Goal: Complete application form

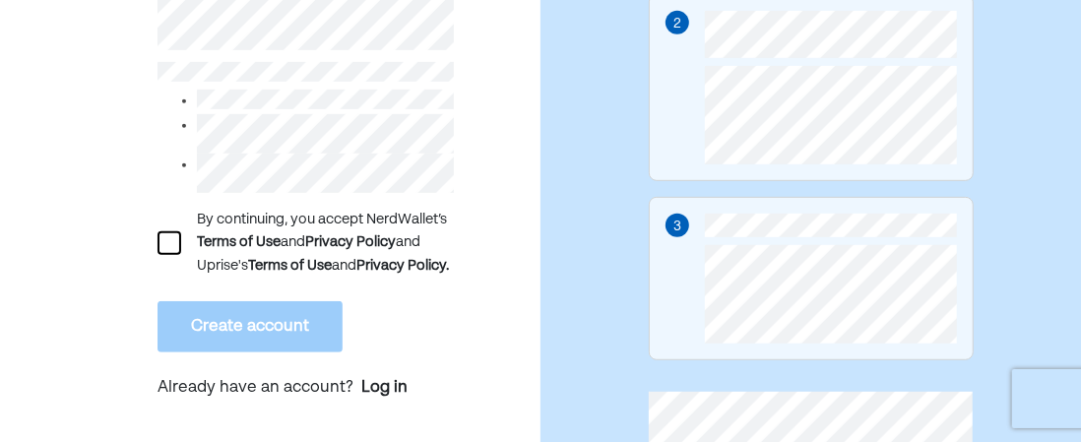
scroll to position [581, 0]
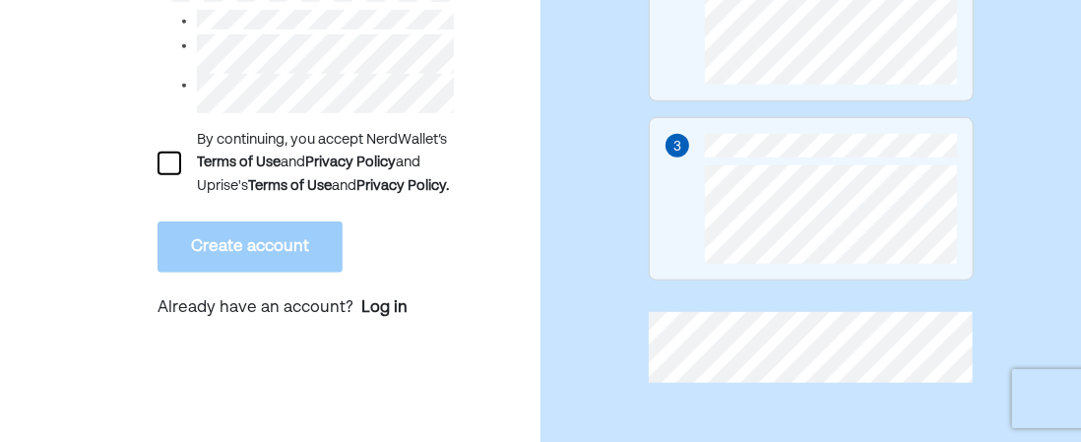
click at [181, 194] on div "By continuing, you accept NerdWallet’s Terms of Use and Privacy Policy and Upri…" at bounding box center [305, 163] width 296 height 69
click at [180, 175] on div at bounding box center [169, 164] width 24 height 24
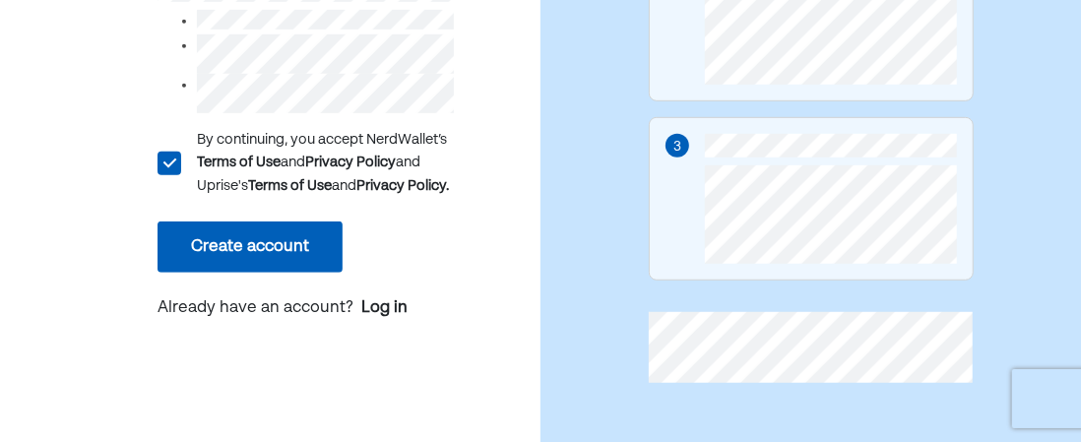
click at [219, 268] on button "Create account" at bounding box center [249, 246] width 185 height 51
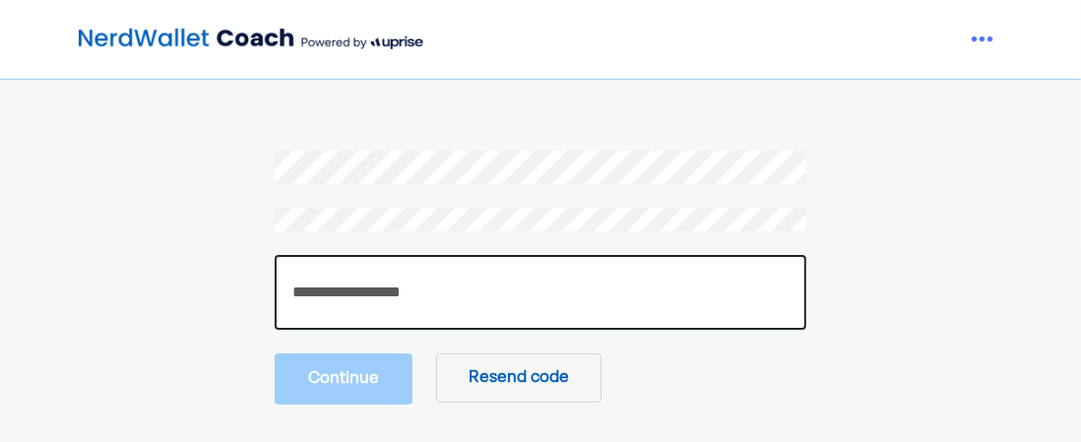
click at [578, 267] on input "number" at bounding box center [541, 292] width 532 height 75
paste input "******"
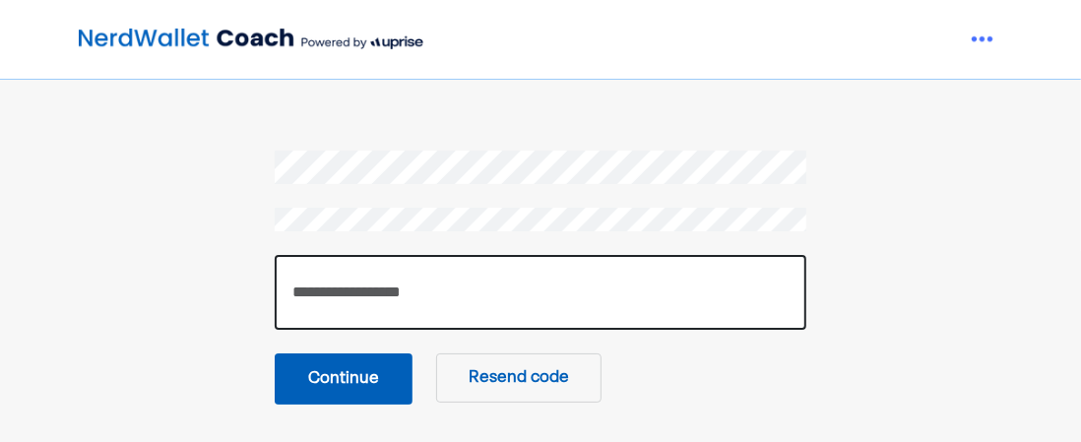
type input "******"
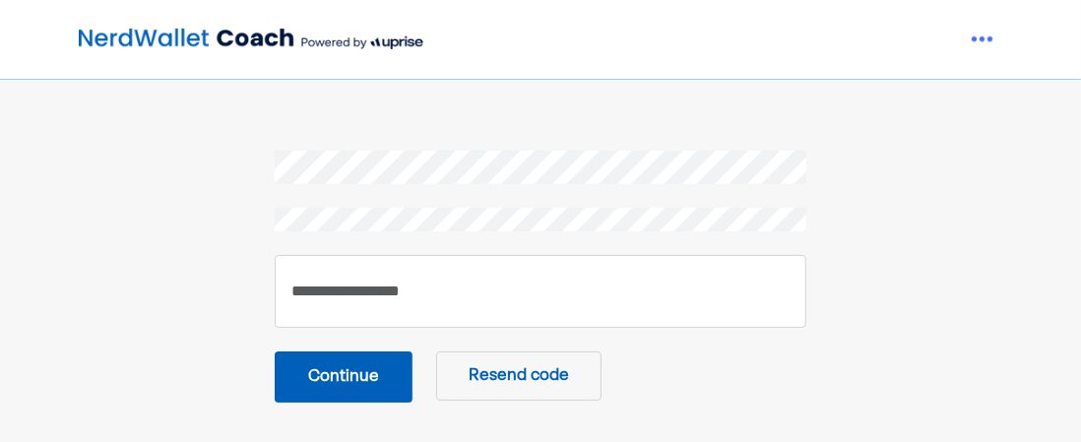
click at [343, 387] on button "Continue" at bounding box center [344, 376] width 138 height 51
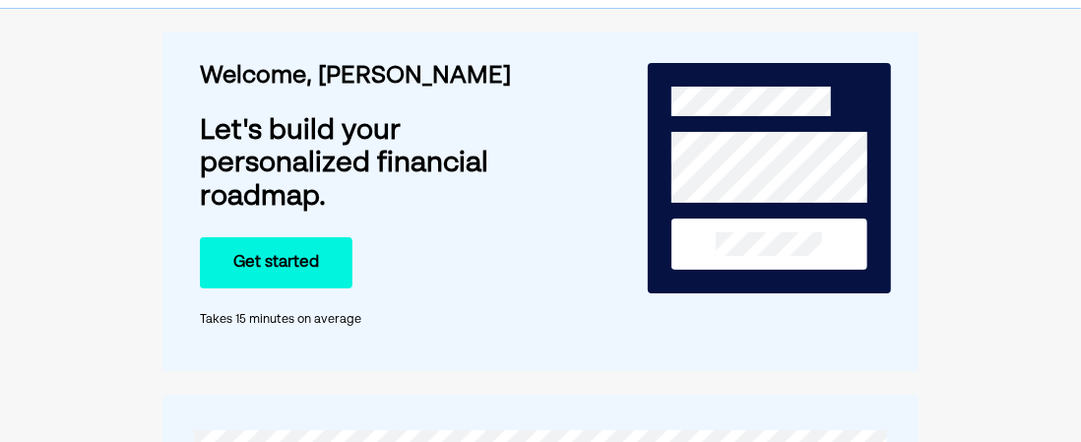
scroll to position [98, 0]
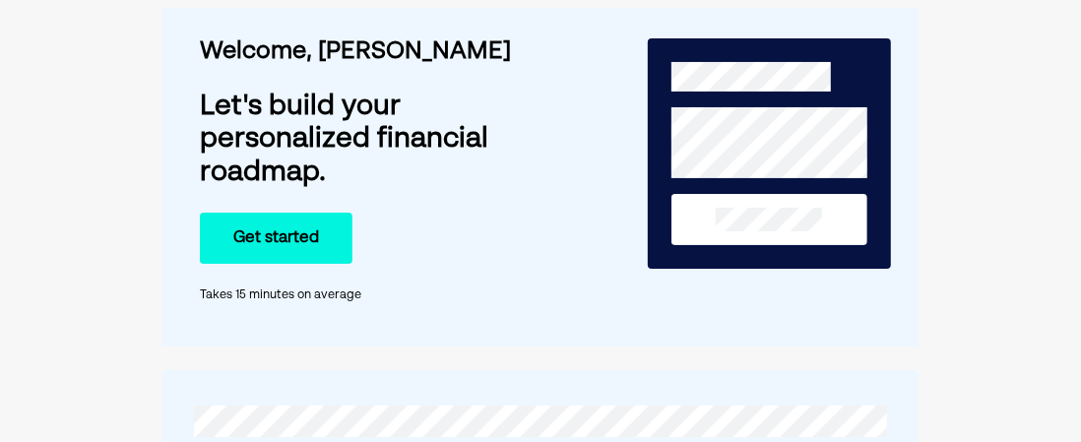
click at [309, 223] on button "Get started" at bounding box center [276, 238] width 153 height 51
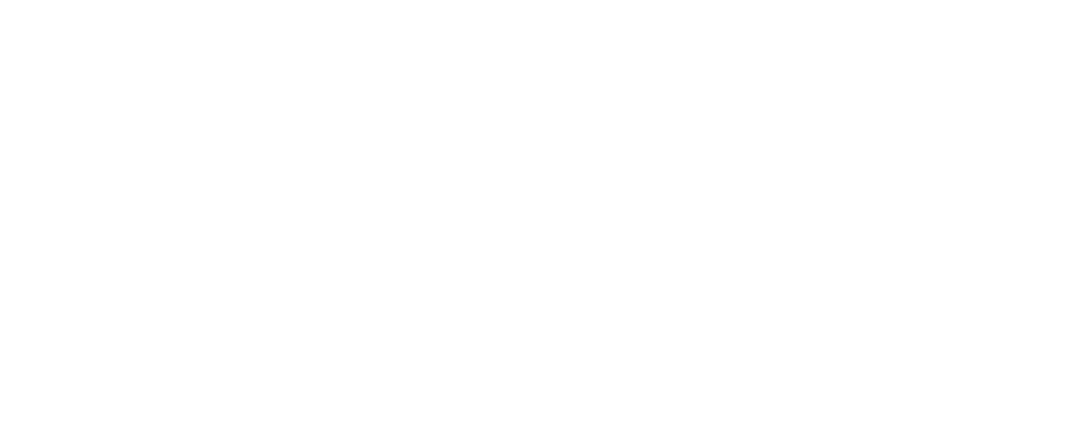
scroll to position [0, 0]
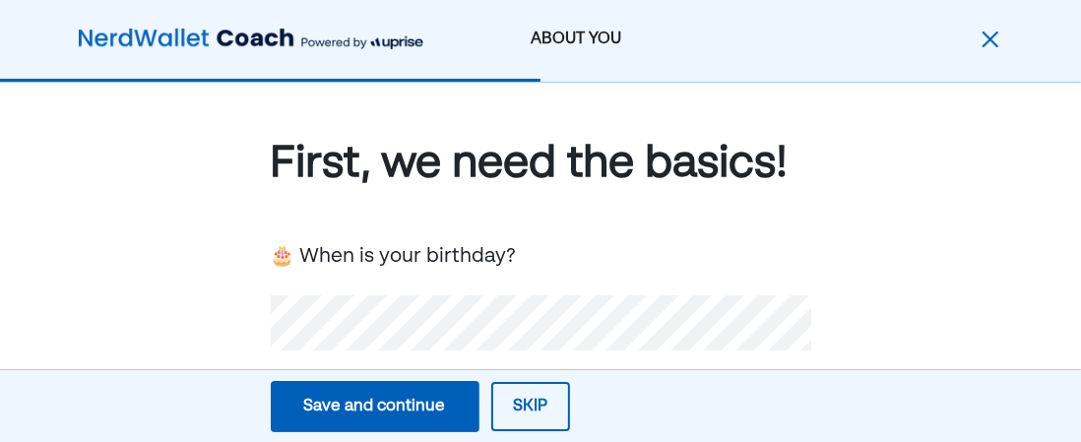
click at [400, 403] on div "Save and continue" at bounding box center [375, 407] width 142 height 24
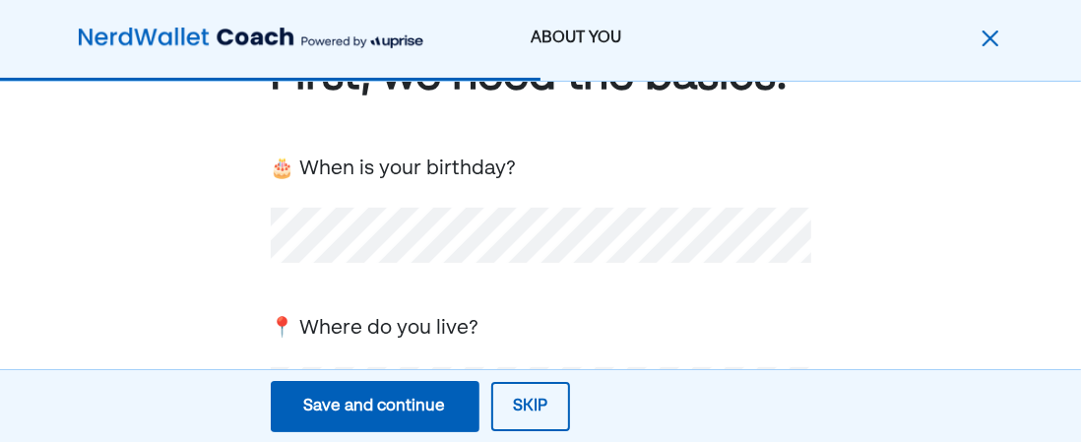
scroll to position [99, 0]
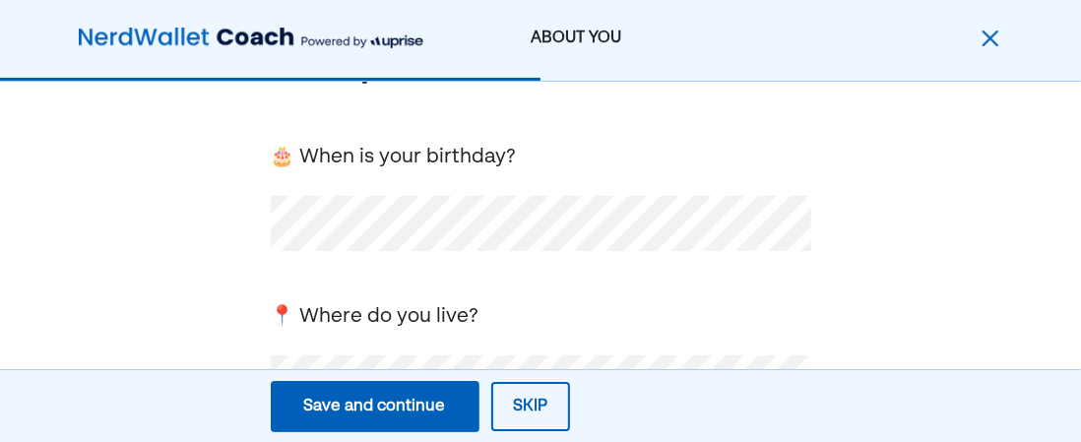
click at [372, 324] on div "📍 Where do you live?" at bounding box center [375, 317] width 209 height 30
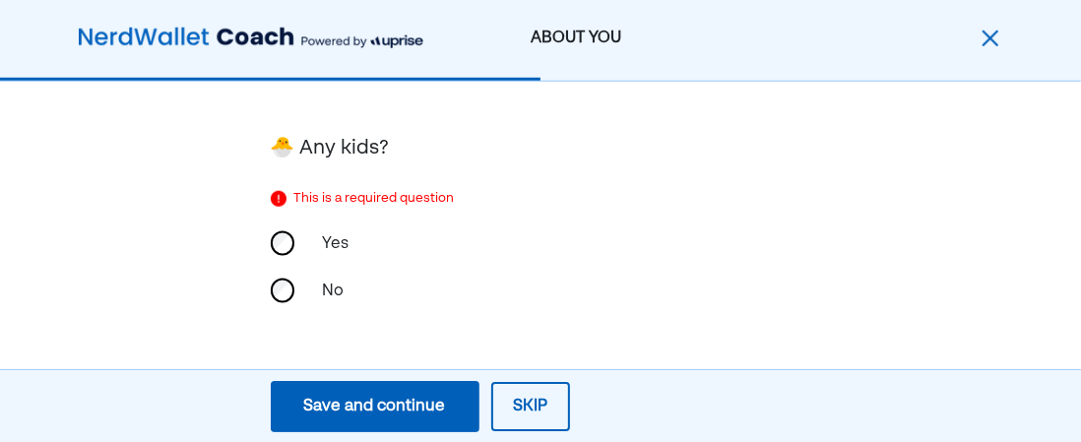
scroll to position [757, 0]
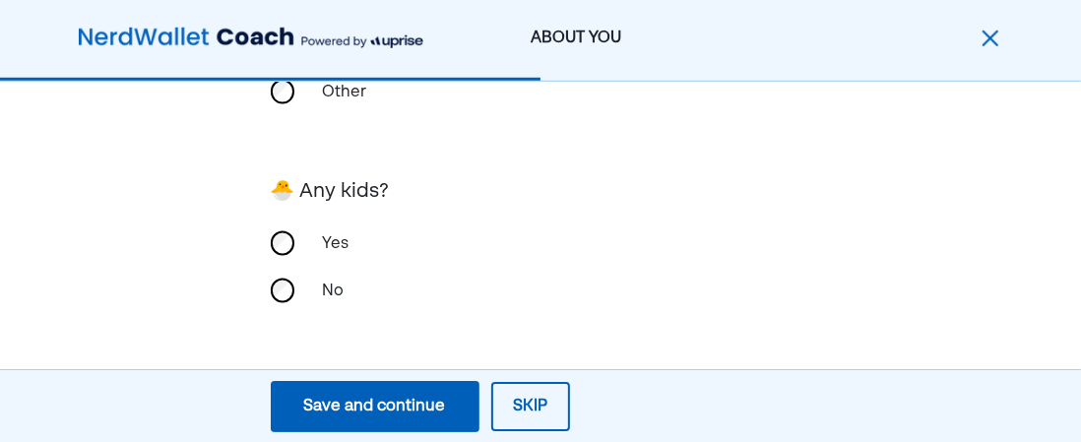
click at [429, 406] on div "Save and continue" at bounding box center [375, 407] width 142 height 24
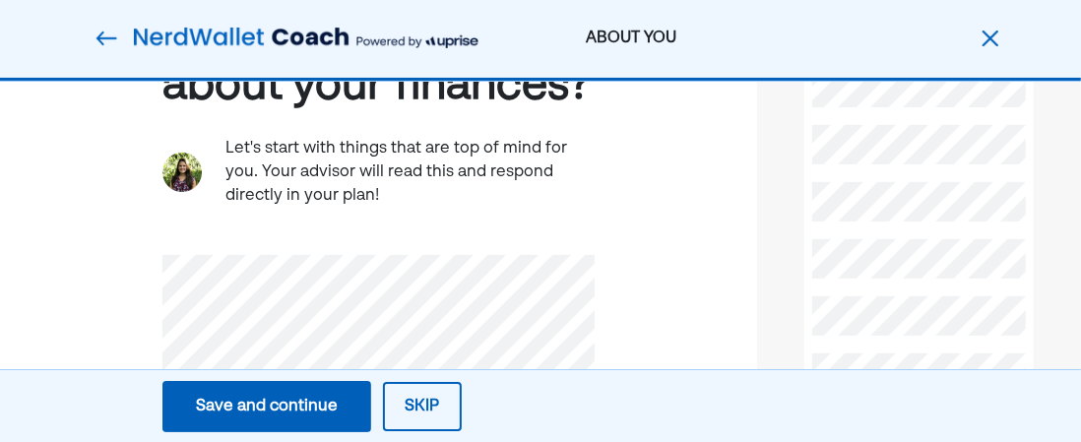
scroll to position [295, 0]
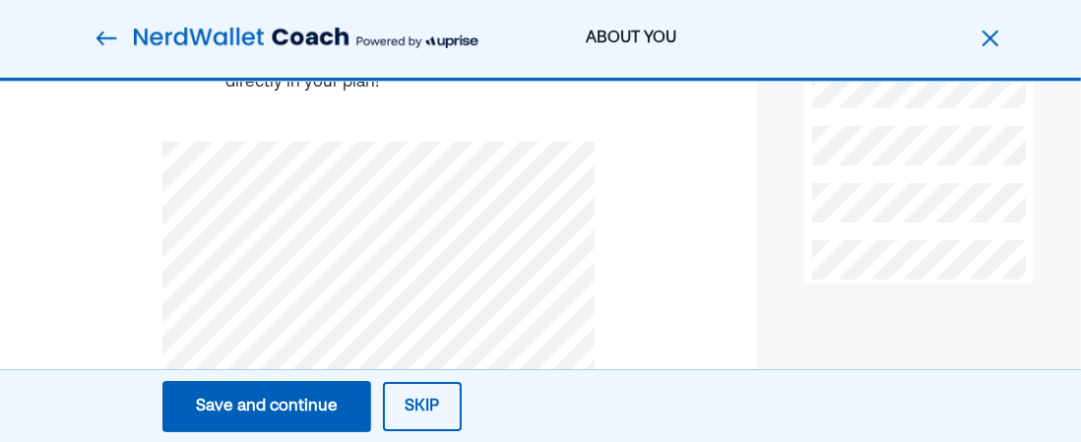
click at [311, 406] on div "Save and continue" at bounding box center [267, 407] width 142 height 24
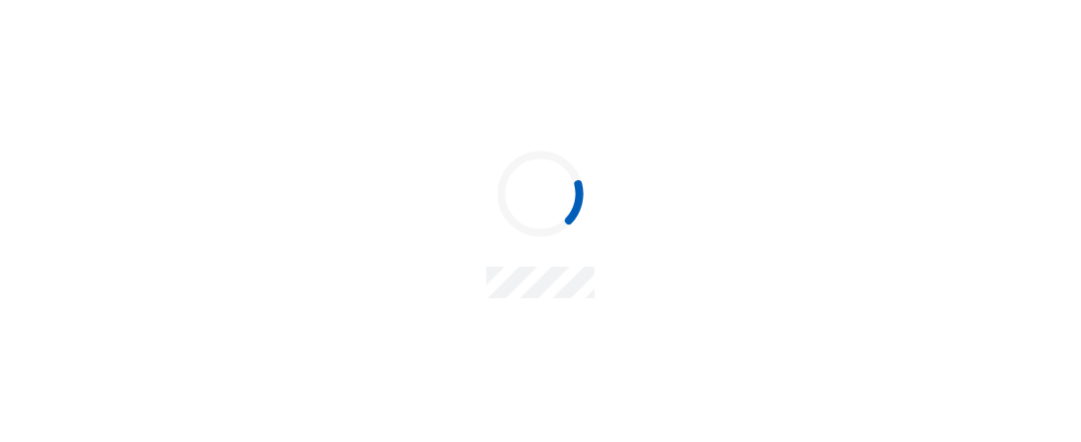
scroll to position [0, 0]
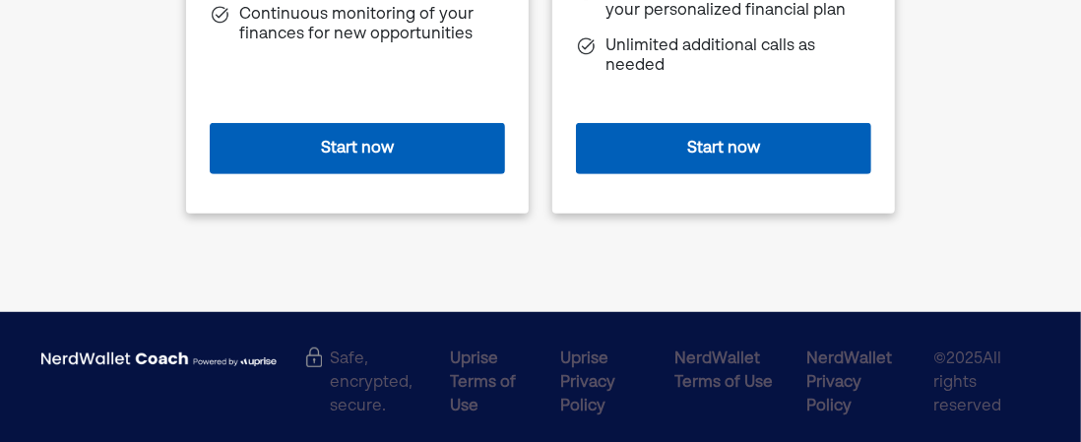
scroll to position [525, 0]
